Goal: Answer question/provide support

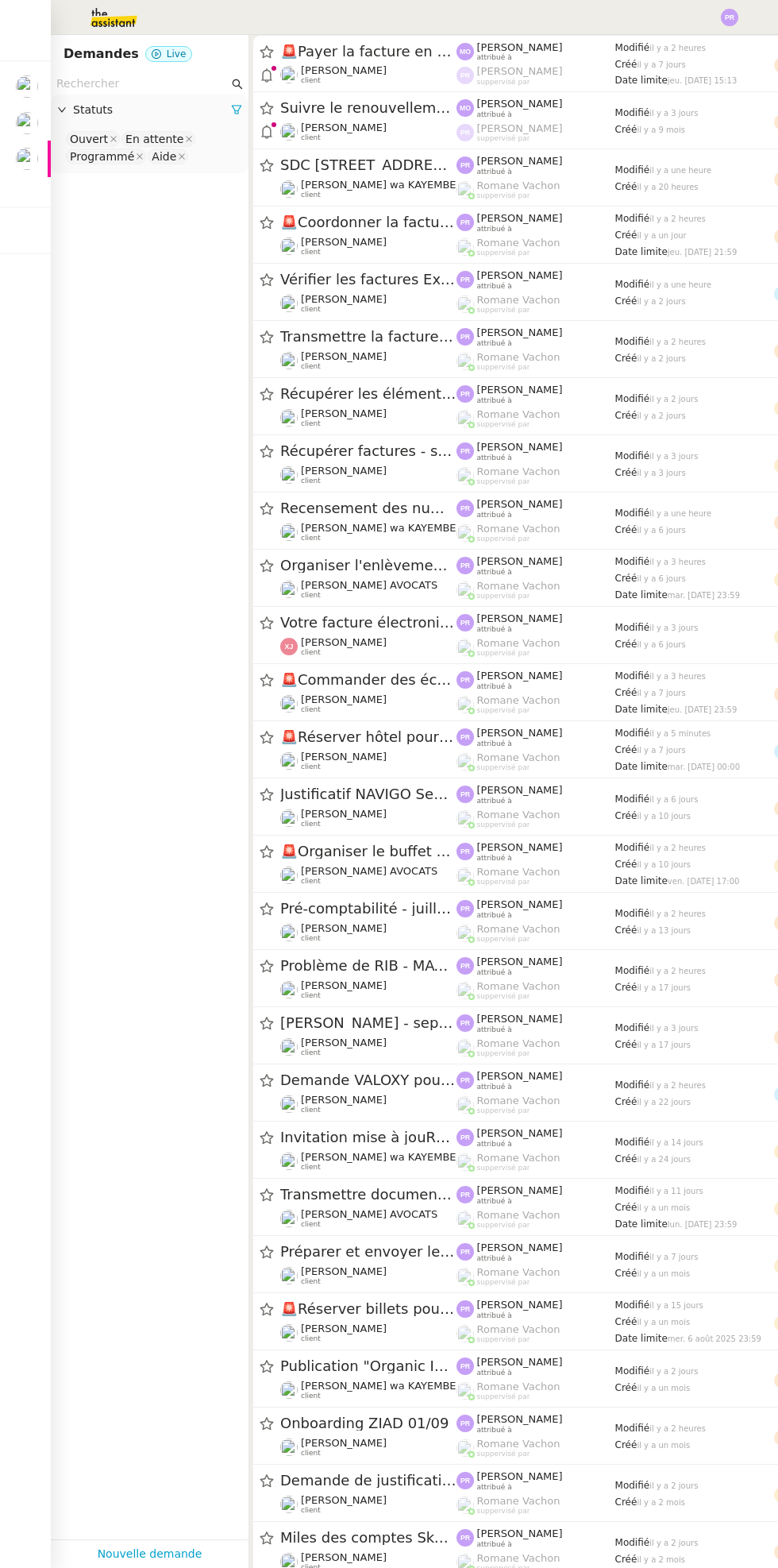
click at [48, 162] on div at bounding box center [49, 158] width 3 height 36
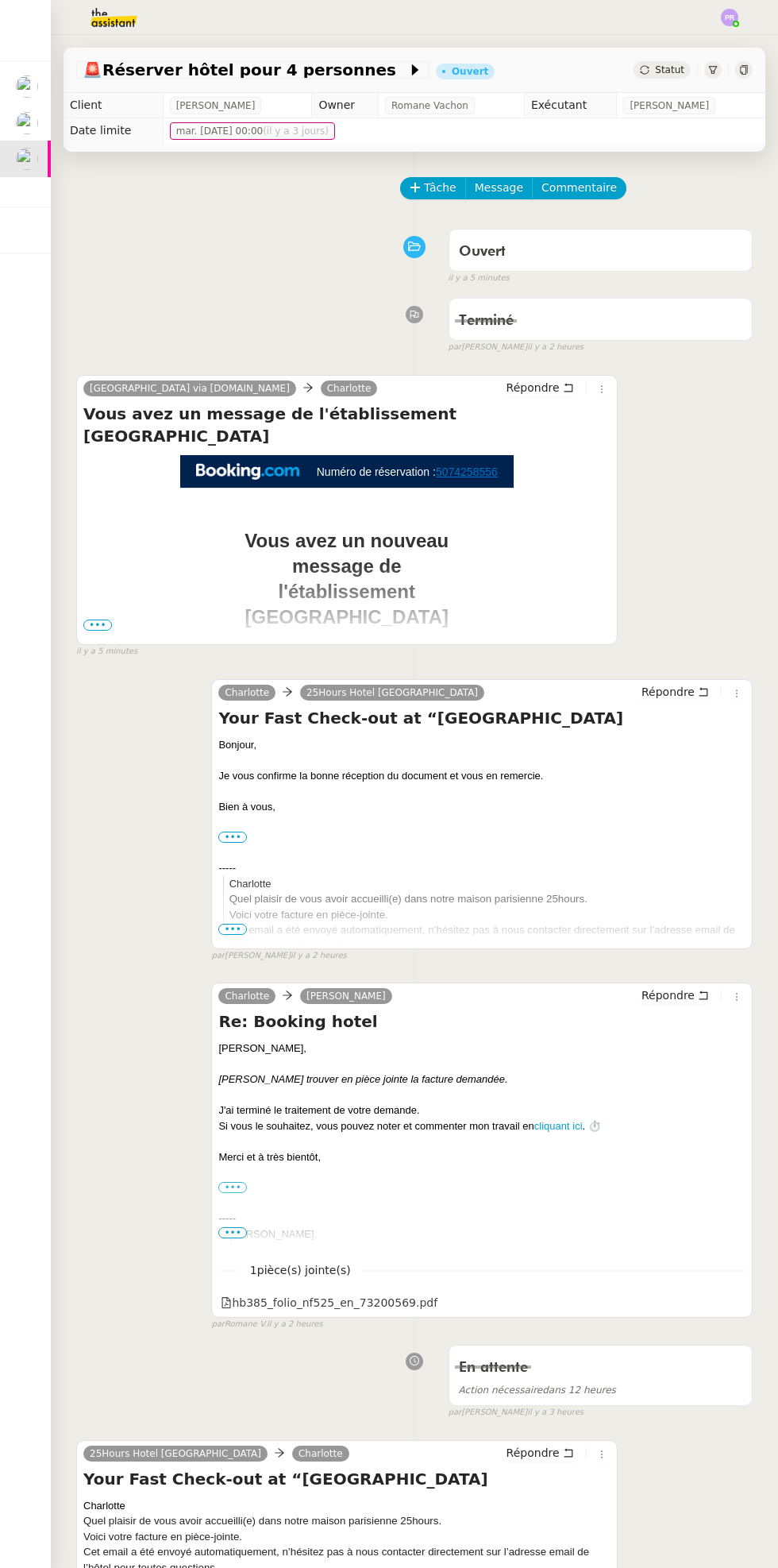
click at [100, 650] on span "il y a 5 minutes" at bounding box center [107, 652] width 61 height 14
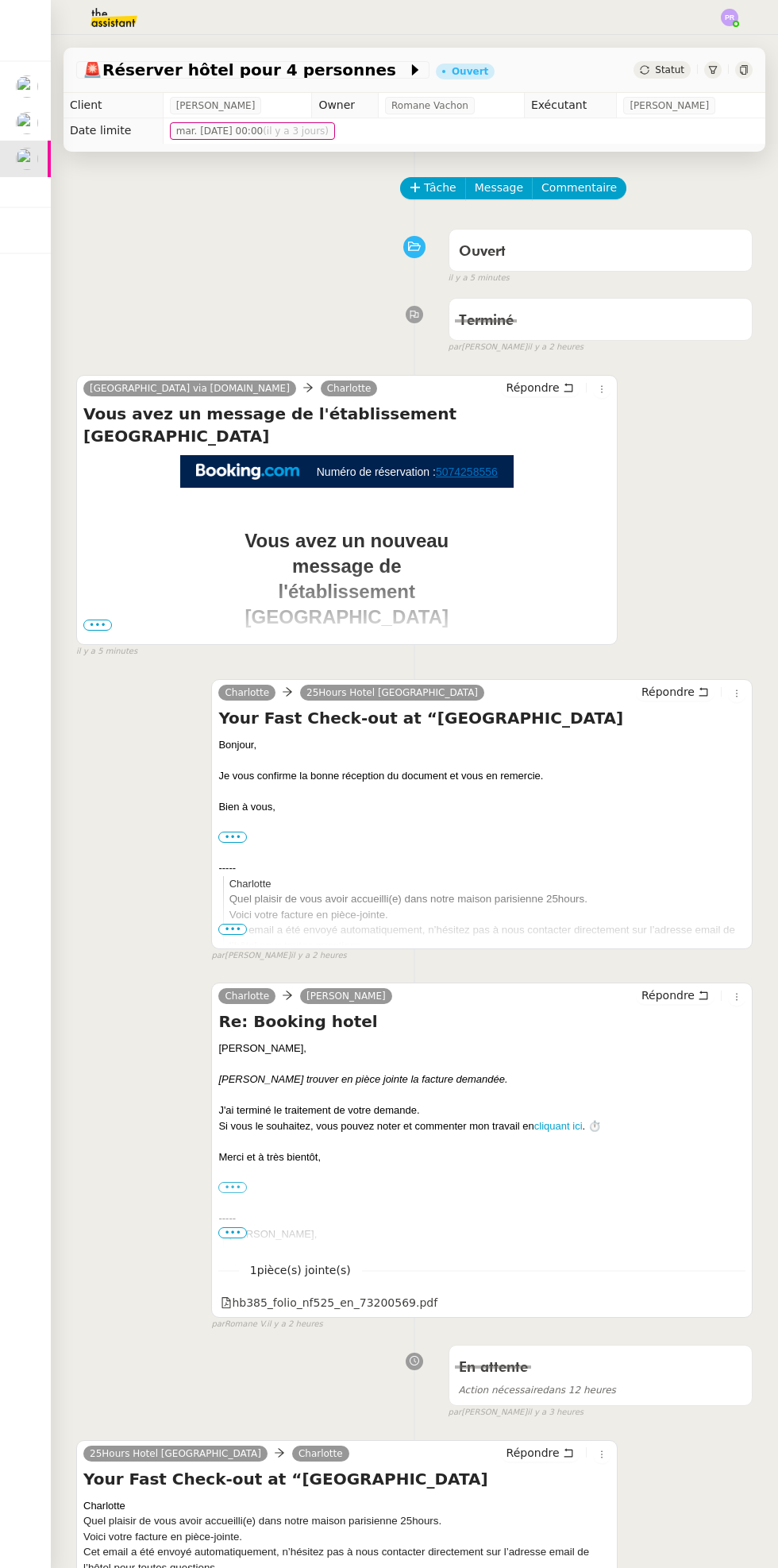
click at [97, 623] on span "•••" at bounding box center [97, 624] width 28 height 11
